Goal: Information Seeking & Learning: Learn about a topic

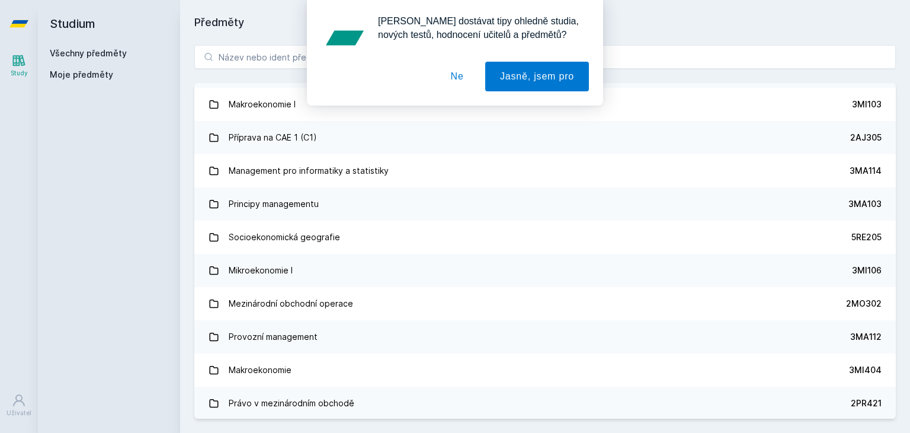
scroll to position [1363, 0]
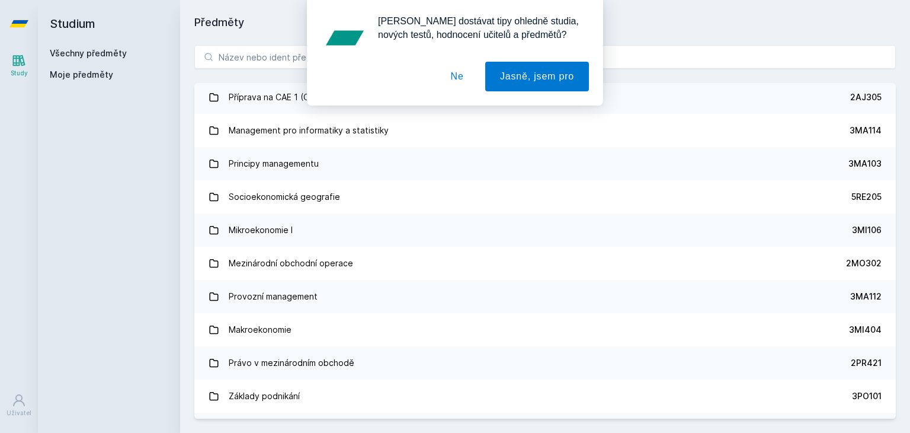
click at [280, 55] on div "Chceš dostávat tipy ohledně studia, nových testů, hodnocení učitelů a předmětů?…" at bounding box center [455, 52] width 910 height 105
click at [520, 84] on button "Jasně, jsem pro" at bounding box center [537, 77] width 104 height 30
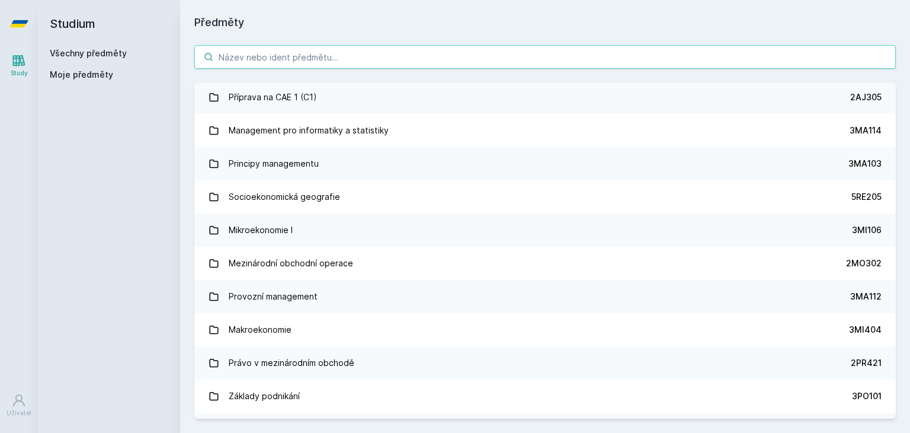
click at [465, 53] on input "search" at bounding box center [545, 57] width 702 height 24
click at [311, 62] on input "search" at bounding box center [545, 57] width 702 height 24
click at [261, 56] on input "search" at bounding box center [545, 57] width 702 height 24
type input "н"
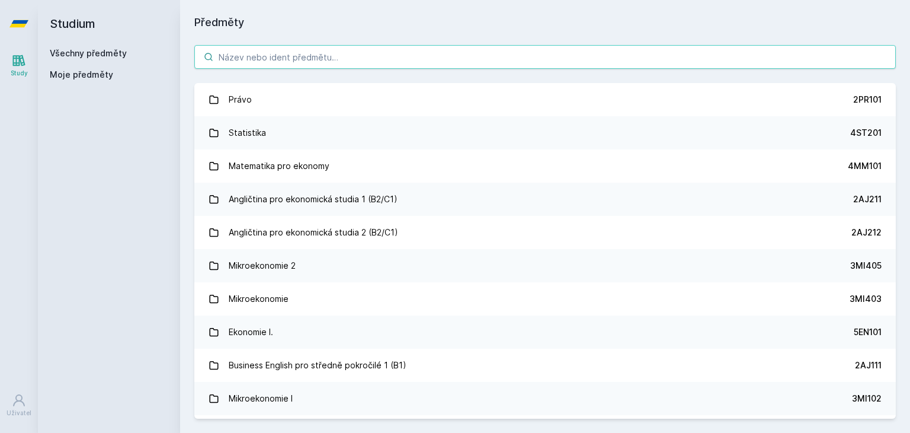
type input "е"
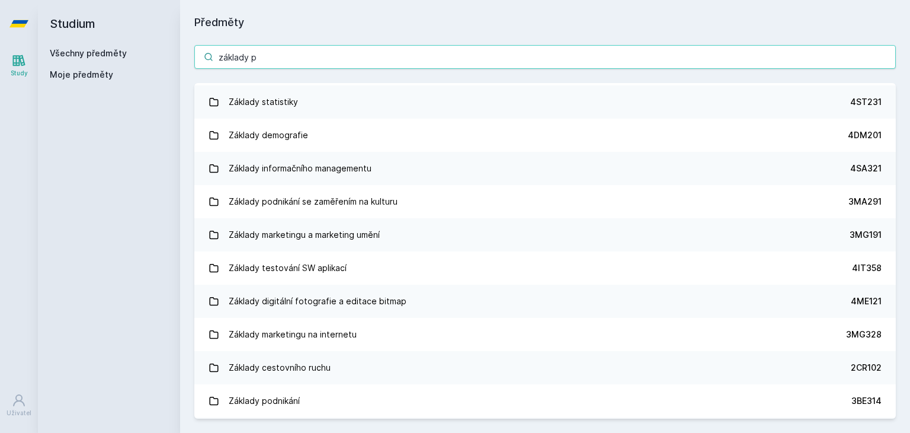
scroll to position [162, 0]
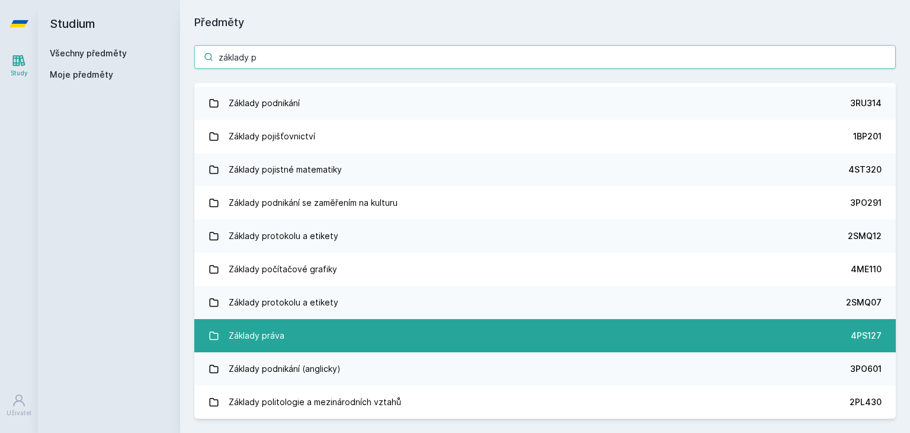
type input "základy p"
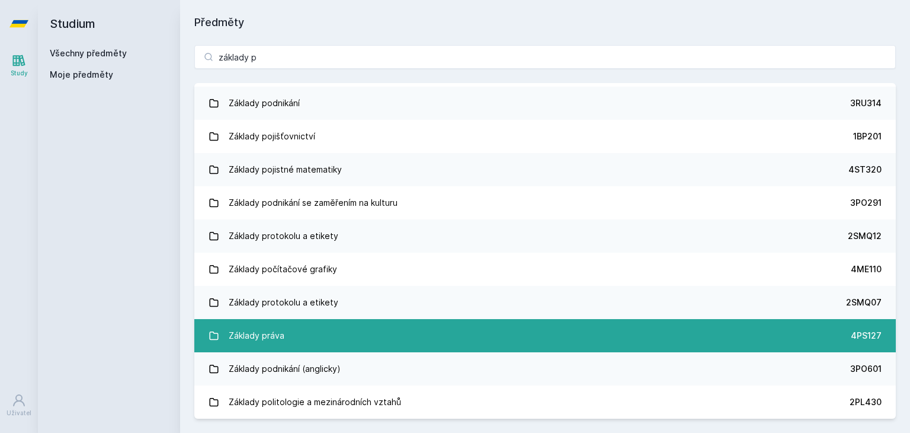
click at [349, 332] on link "Základy práva 4PS127" at bounding box center [545, 335] width 702 height 33
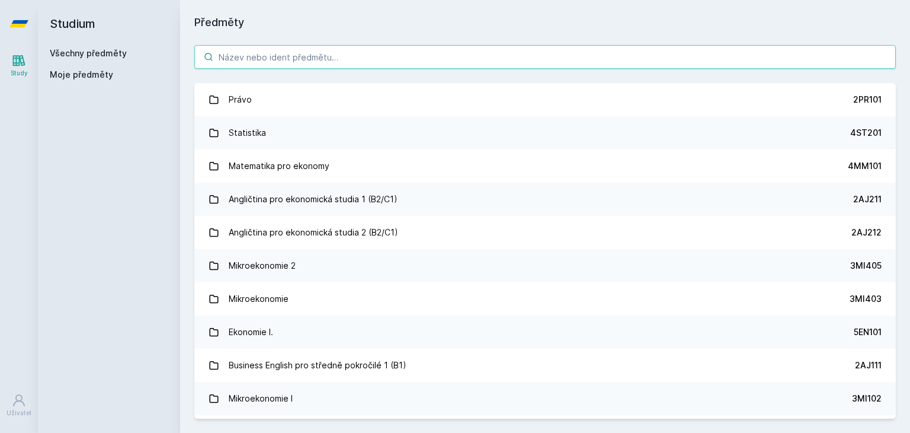
click at [352, 63] on input "search" at bounding box center [545, 57] width 702 height 24
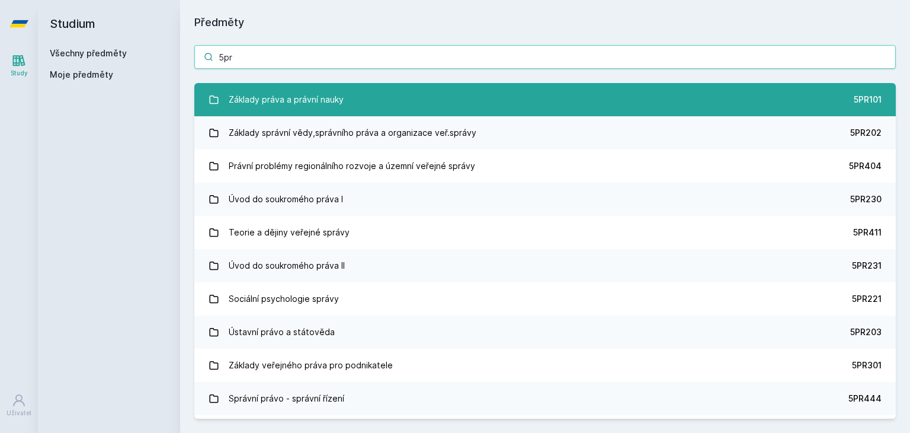
type input "5pr"
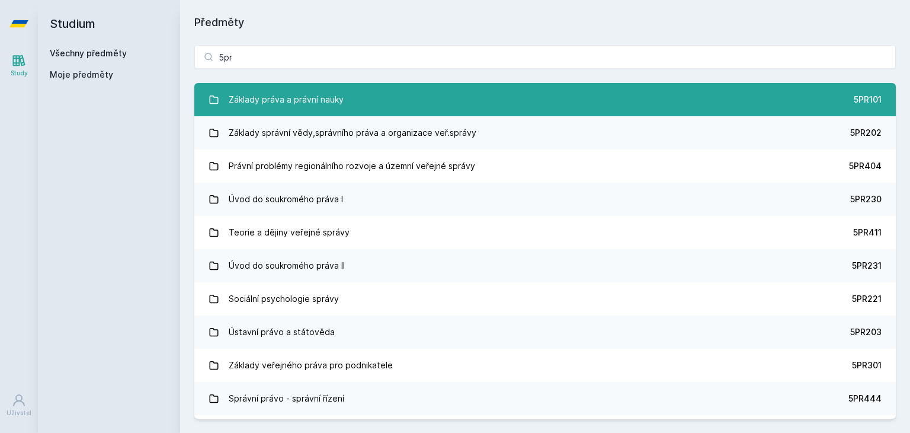
click at [396, 87] on link "Základy práva a právní nauky 5PR101" at bounding box center [545, 99] width 702 height 33
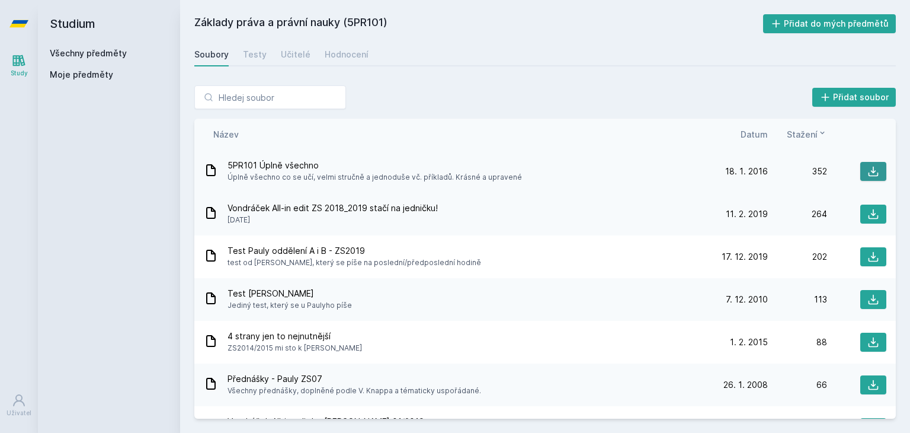
click at [877, 166] on button at bounding box center [873, 171] width 26 height 19
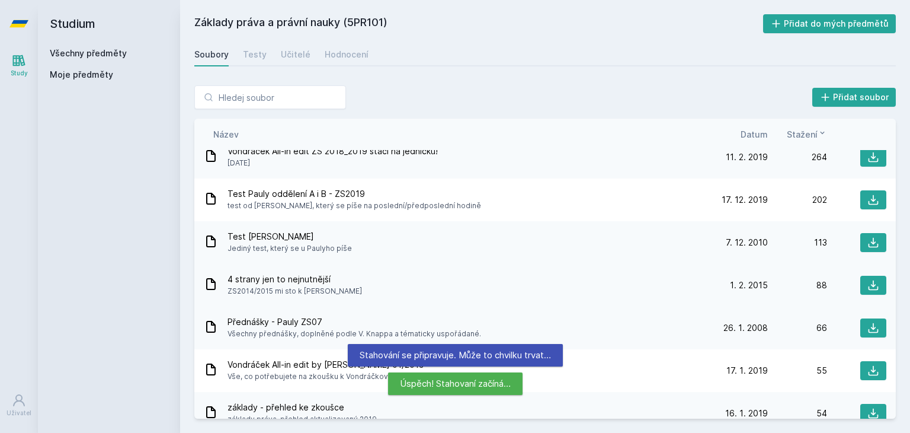
scroll to position [59, 0]
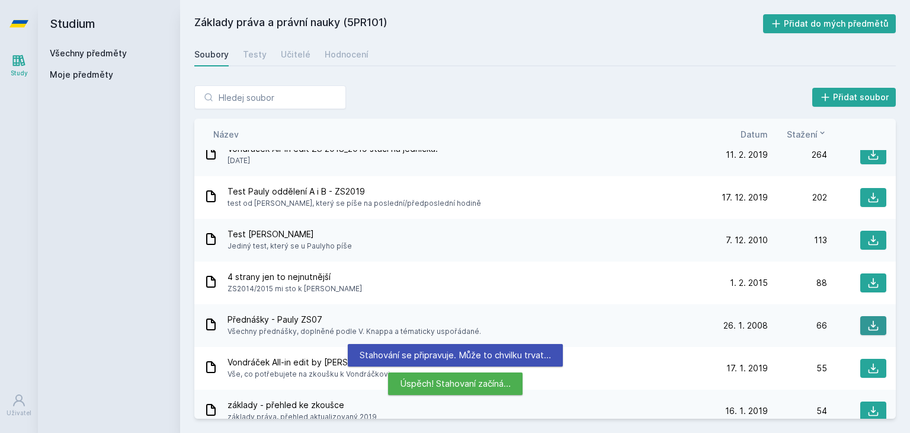
click at [860, 322] on button at bounding box center [873, 325] width 26 height 19
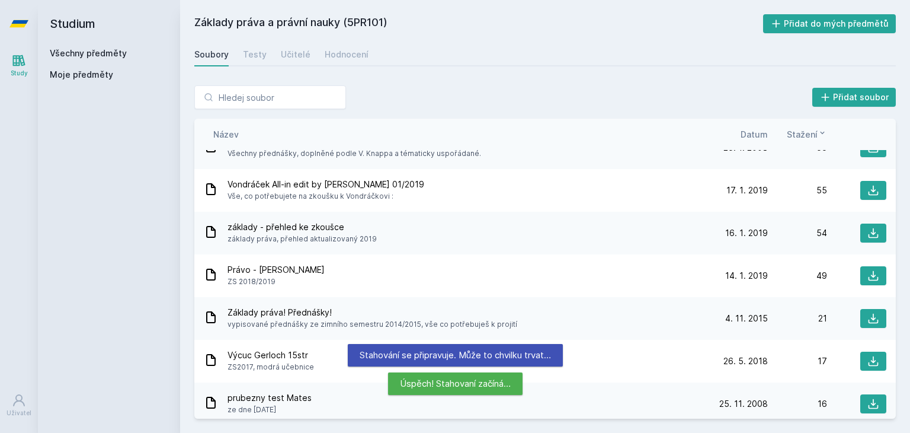
scroll to position [296, 0]
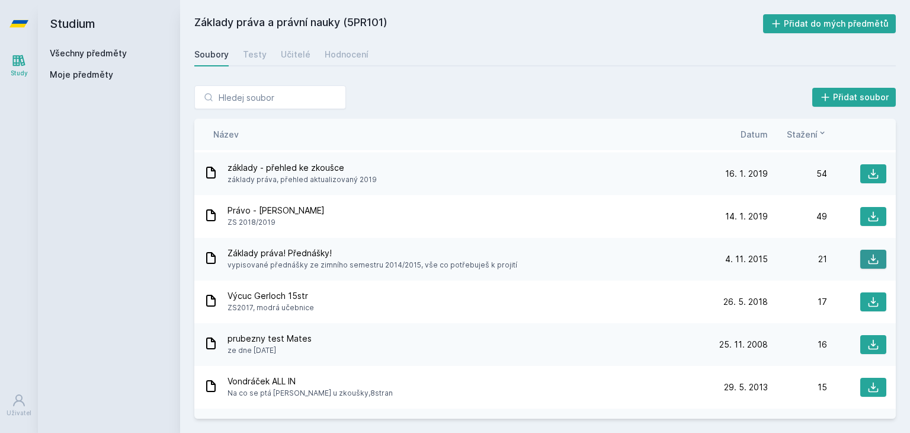
click at [869, 254] on icon at bounding box center [874, 259] width 12 height 12
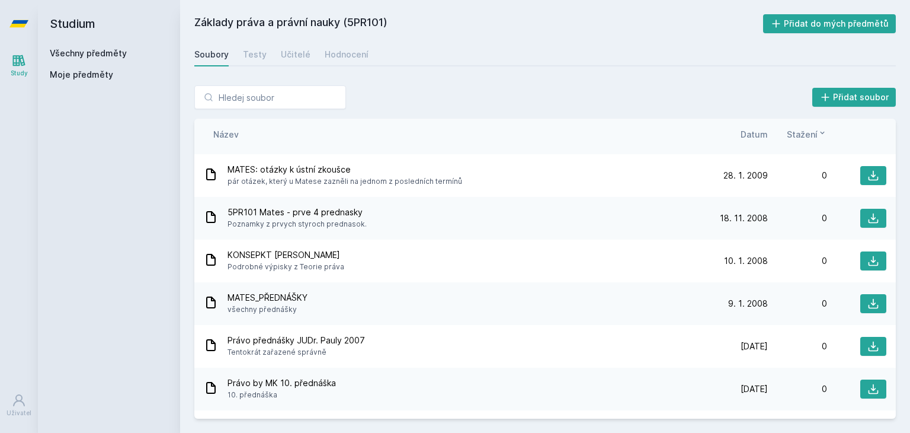
scroll to position [1126, 0]
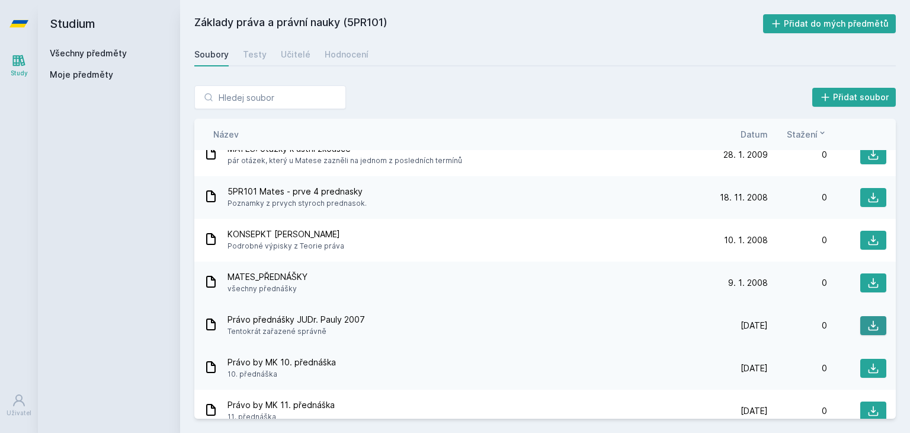
click at [868, 324] on icon at bounding box center [874, 325] width 12 height 12
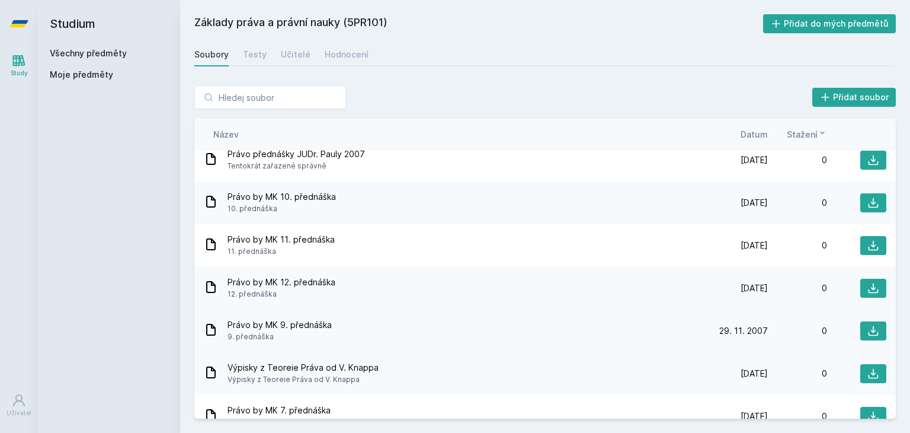
scroll to position [1232, 0]
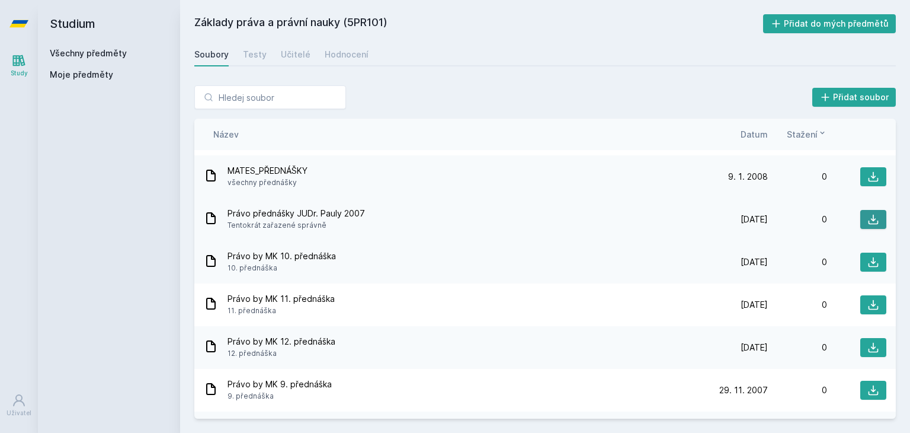
click at [868, 220] on icon at bounding box center [874, 219] width 12 height 12
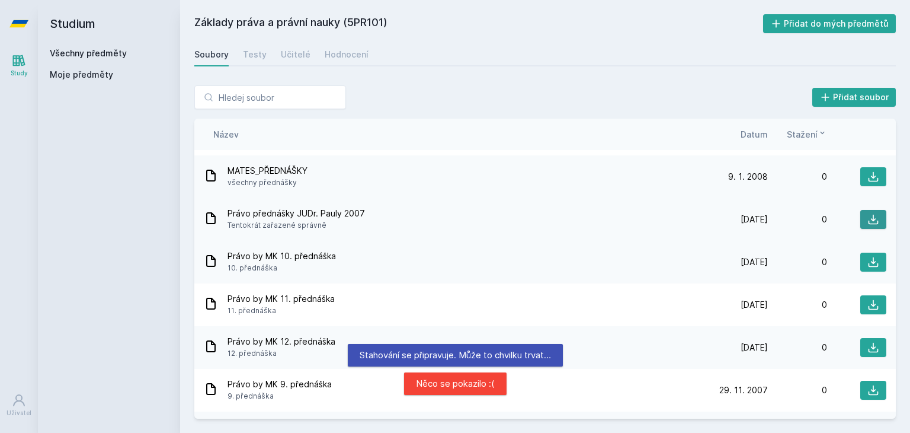
click at [868, 217] on icon at bounding box center [874, 219] width 12 height 12
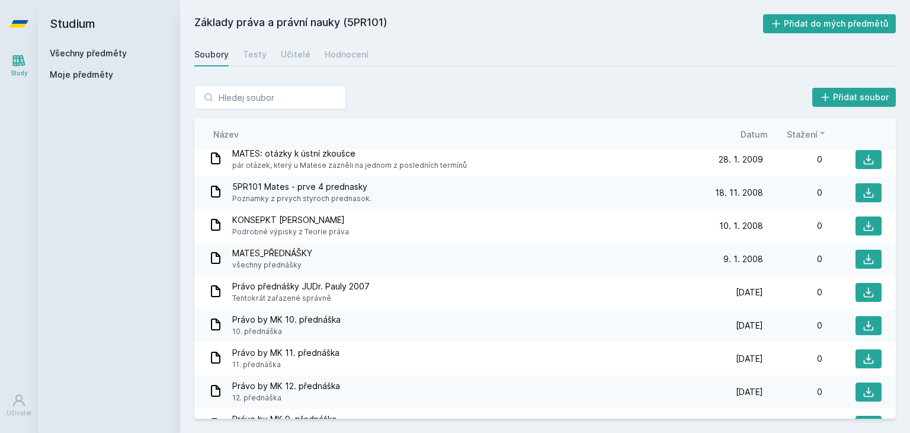
scroll to position [889, 0]
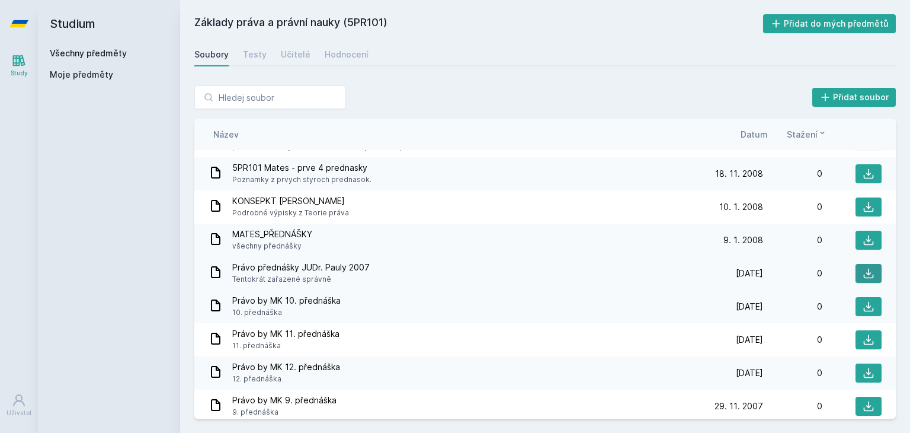
click at [863, 268] on icon at bounding box center [869, 273] width 12 height 12
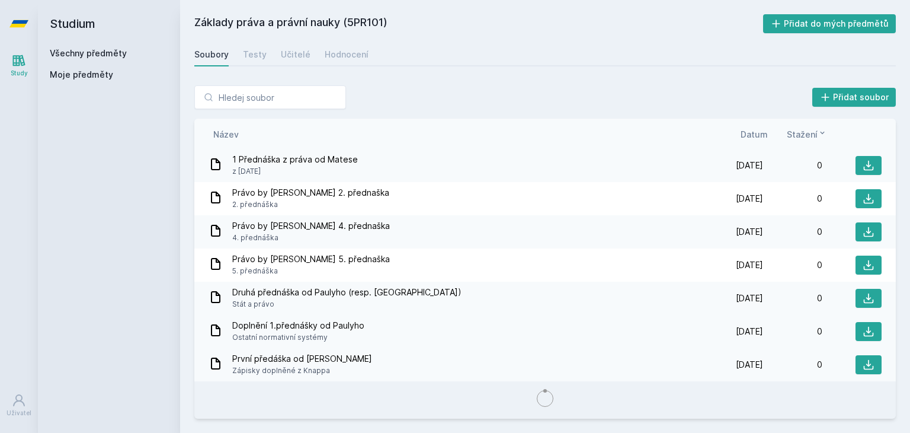
scroll to position [1590, 0]
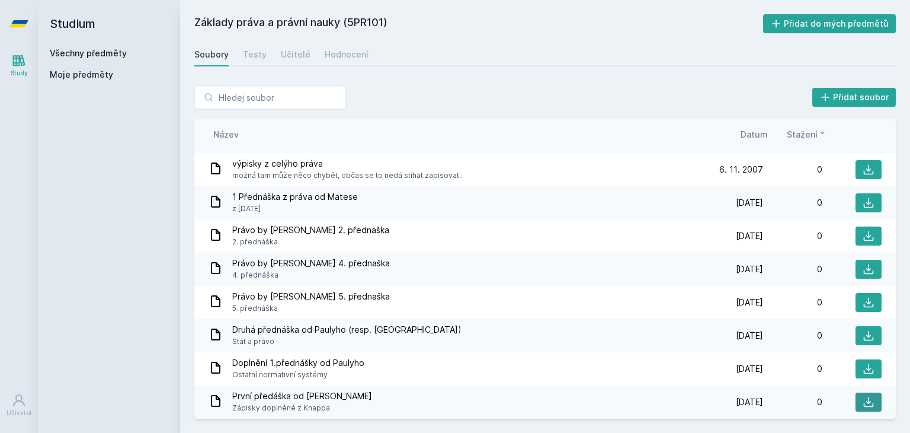
click at [864, 401] on icon at bounding box center [869, 402] width 10 height 10
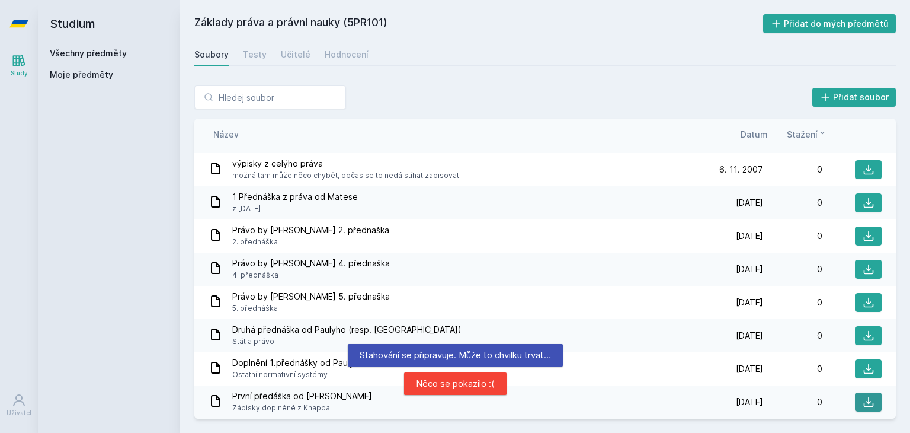
click at [863, 400] on icon at bounding box center [869, 402] width 12 height 12
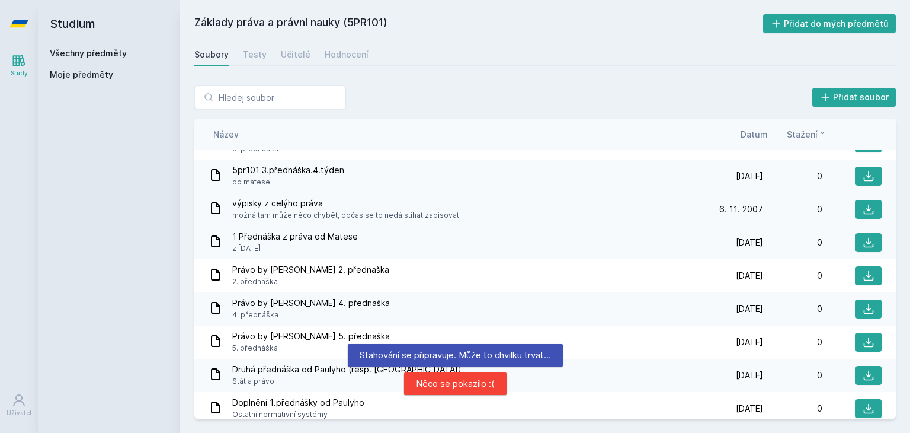
scroll to position [1531, 0]
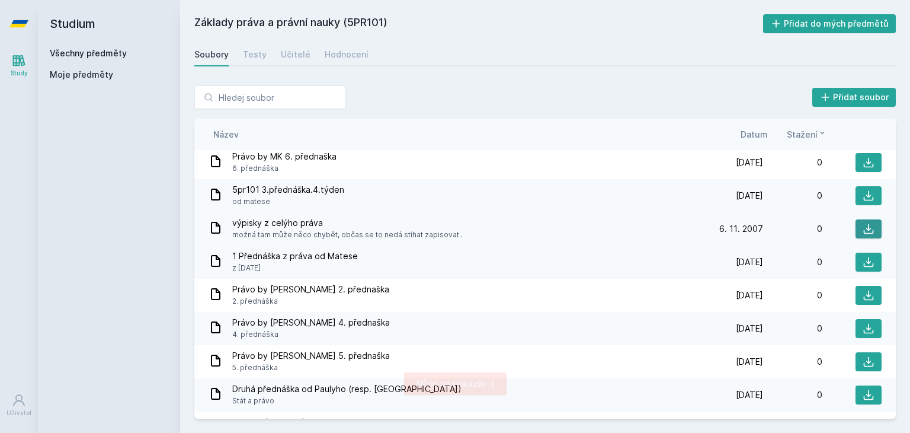
click at [865, 225] on icon at bounding box center [869, 229] width 12 height 12
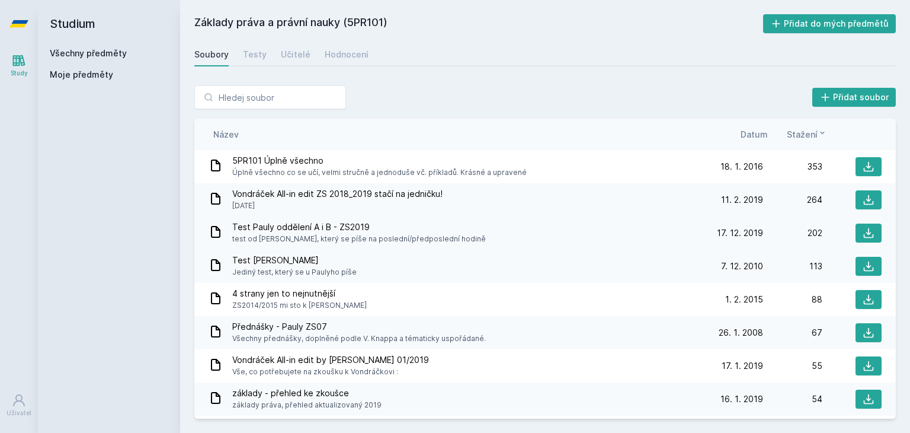
click at [876, 231] on div "Test Pauly oddělení A i B - ZS2019 test od [PERSON_NAME], který se píše na posl…" at bounding box center [545, 232] width 702 height 33
click at [863, 235] on icon at bounding box center [869, 233] width 12 height 12
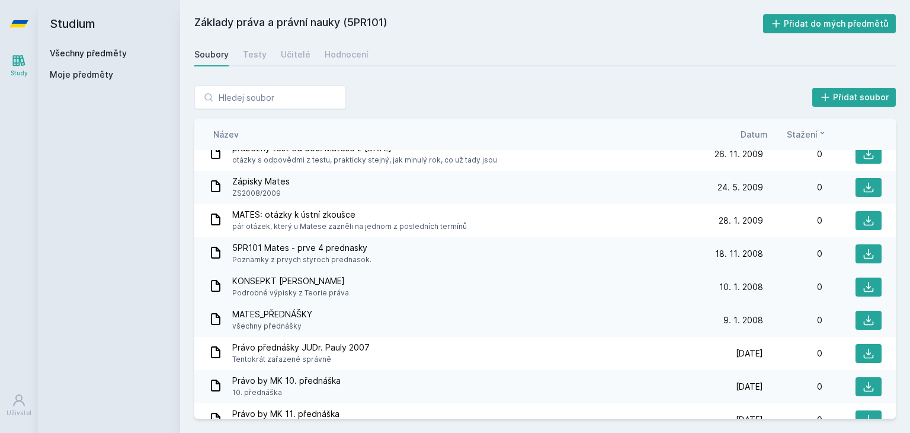
scroll to position [830, 0]
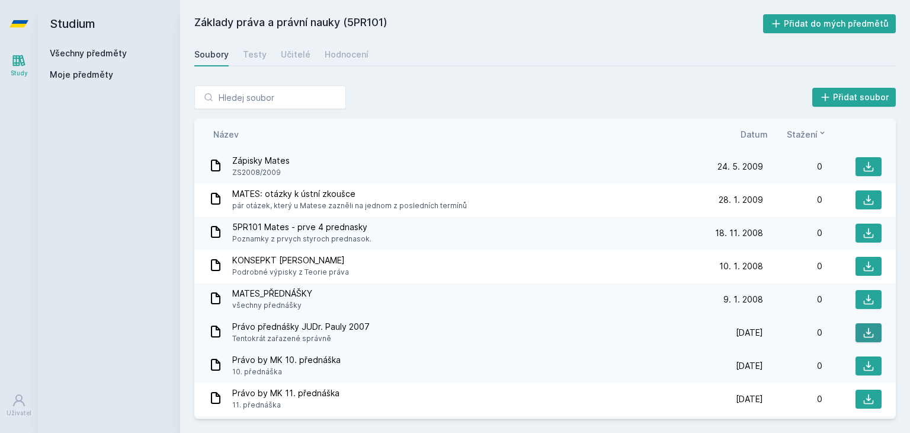
click at [856, 331] on button at bounding box center [869, 332] width 26 height 19
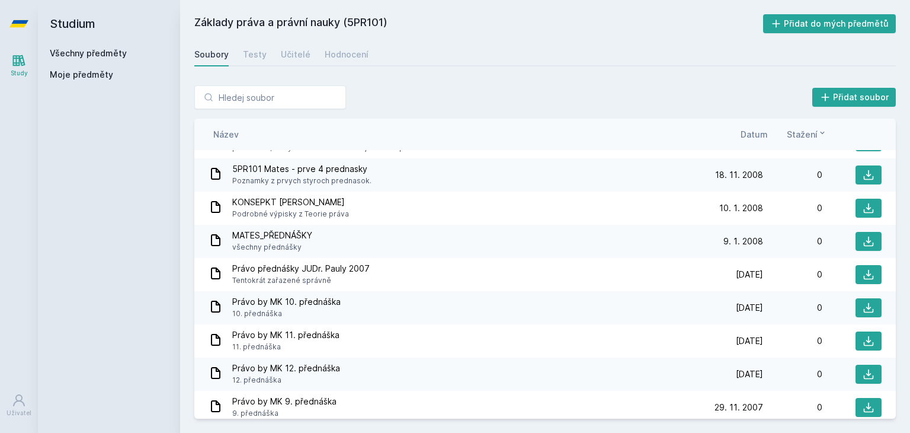
scroll to position [889, 0]
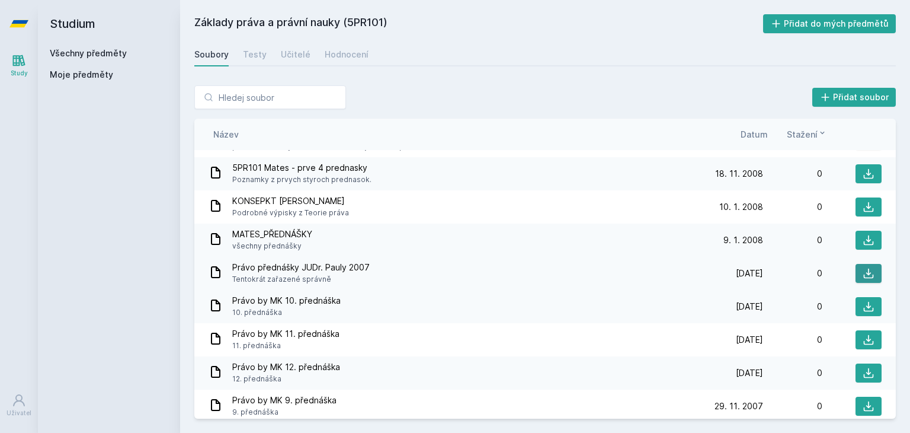
click at [868, 273] on button at bounding box center [869, 273] width 26 height 19
